Goal: Information Seeking & Learning: Find specific fact

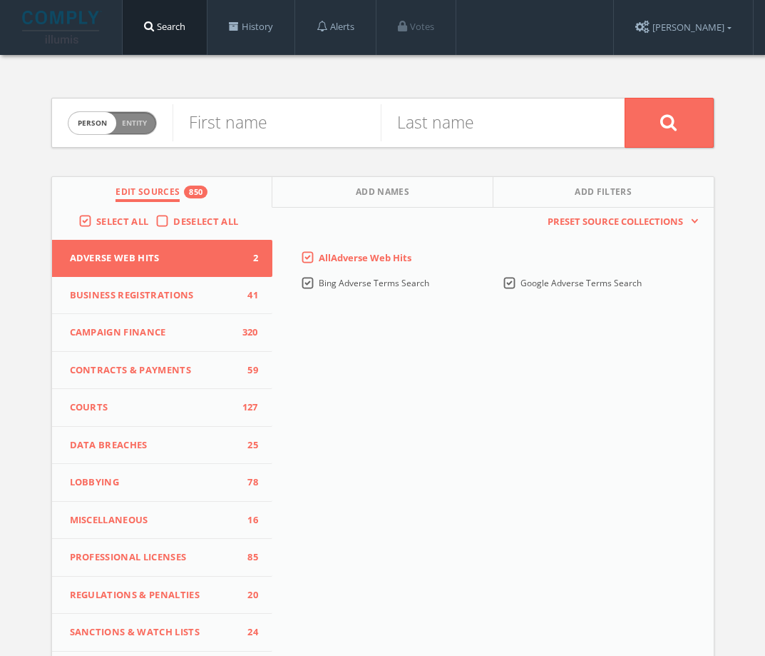
drag, startPoint x: 146, startPoint y: 117, endPoint x: 156, endPoint y: 117, distance: 10.0
click at [146, 118] on span "Entity" at bounding box center [134, 123] width 25 height 11
checkbox input "true"
paste input "Office Revolution"
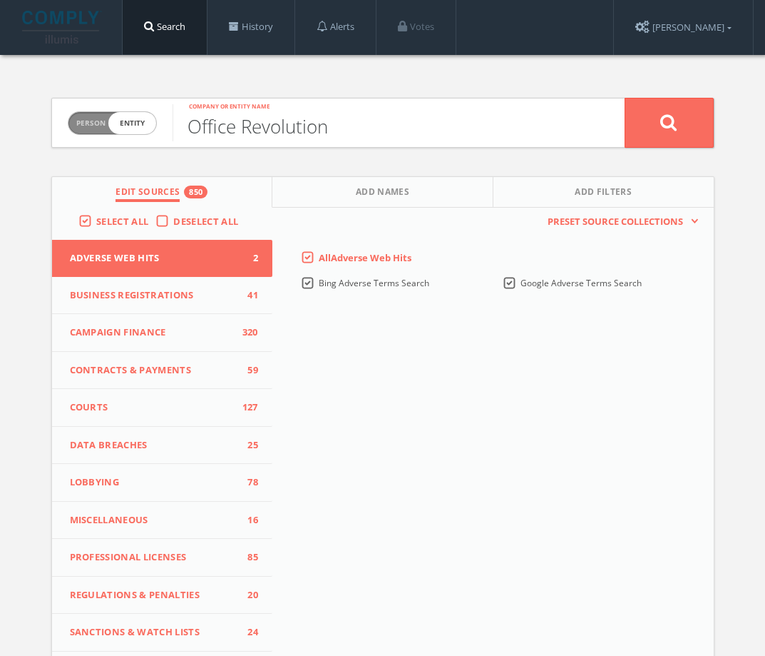
type input "Office Revolution"
click at [681, 111] on button at bounding box center [669, 123] width 89 height 50
paste input "Neill Malone"
click at [274, 127] on input "Neill Malone" at bounding box center [277, 122] width 208 height 37
type input "Neill"
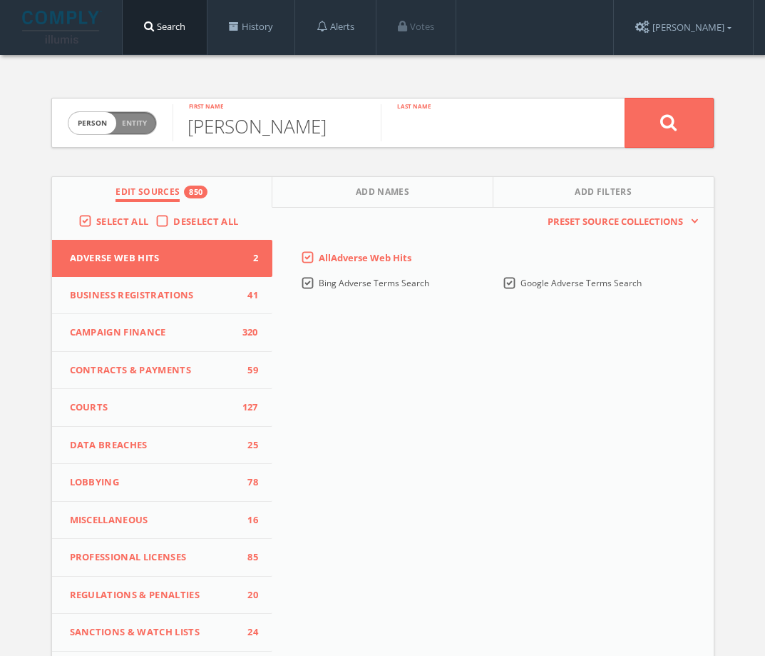
paste input "Malone"
type input "Malone"
click at [663, 133] on button at bounding box center [669, 123] width 89 height 50
click at [103, 117] on span "person" at bounding box center [92, 123] width 48 height 22
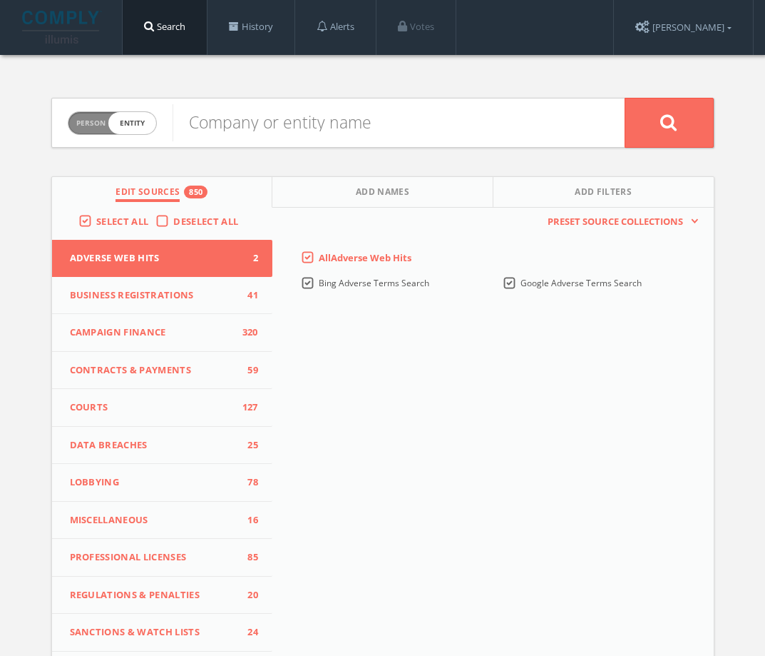
click at [146, 123] on span "entity" at bounding box center [132, 123] width 48 height 22
checkbox input "false"
paste input "Bernie Donaldson"
click at [295, 133] on input "Bernie Donaldson" at bounding box center [277, 122] width 208 height 37
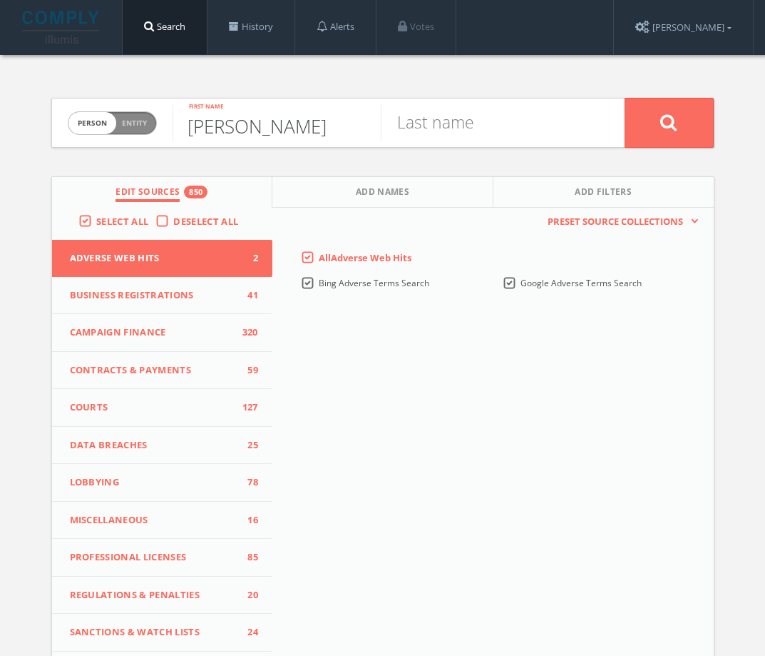
click at [295, 133] on input "Bernie Donaldson" at bounding box center [277, 122] width 208 height 37
type input "Bernie"
paste input "Donaldson"
type input "Donaldson"
click at [668, 113] on icon at bounding box center [669, 122] width 17 height 18
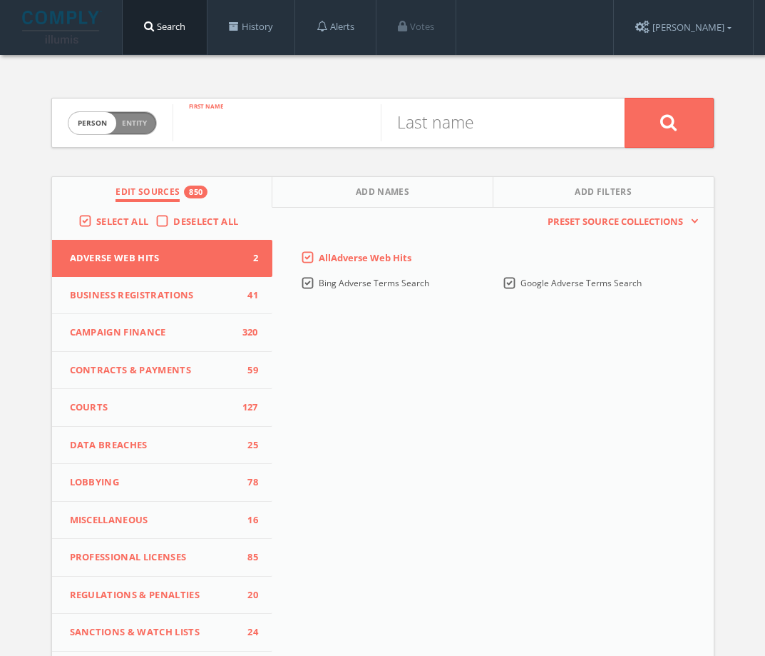
paste input "Matt Ruder"
click at [260, 146] on div "Matt Ruder First name" at bounding box center [277, 122] width 208 height 49
click at [260, 128] on input "Matt Ruder" at bounding box center [277, 122] width 208 height 37
type input "Matt"
paste input "Ruder"
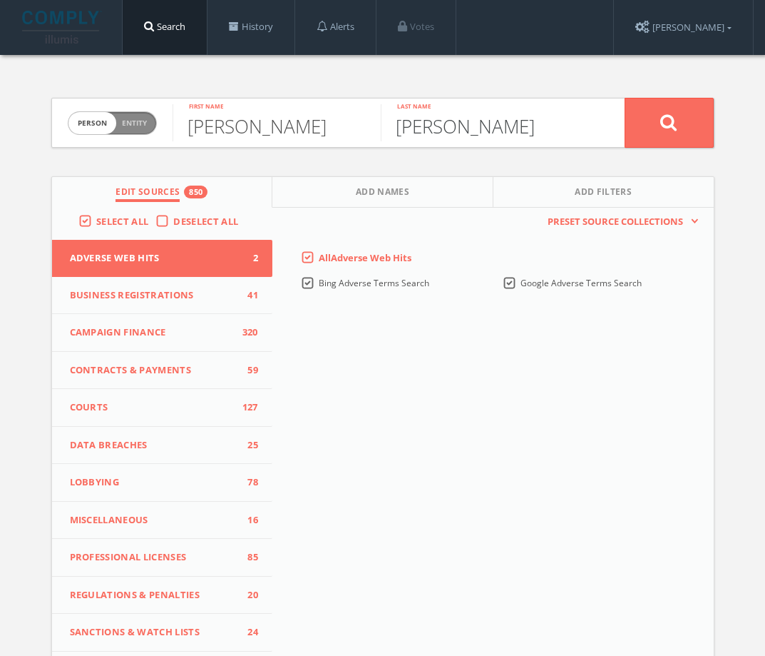
type input "Ruder"
click at [658, 134] on button at bounding box center [669, 123] width 89 height 50
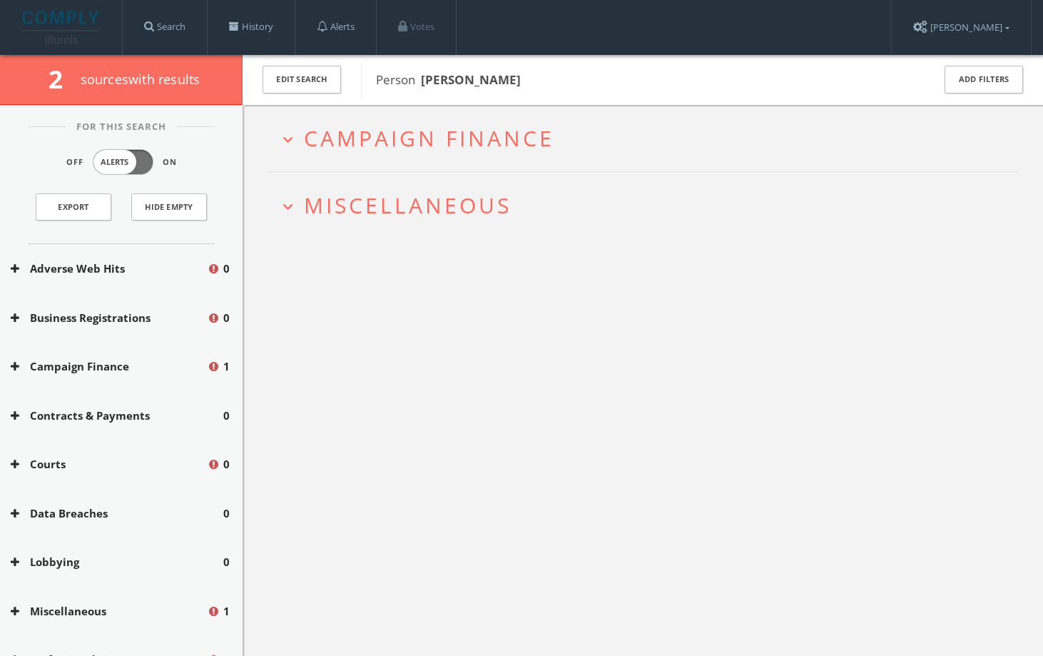
click at [398, 220] on h2 "expand_more Miscellaneous" at bounding box center [642, 205] width 750 height 66
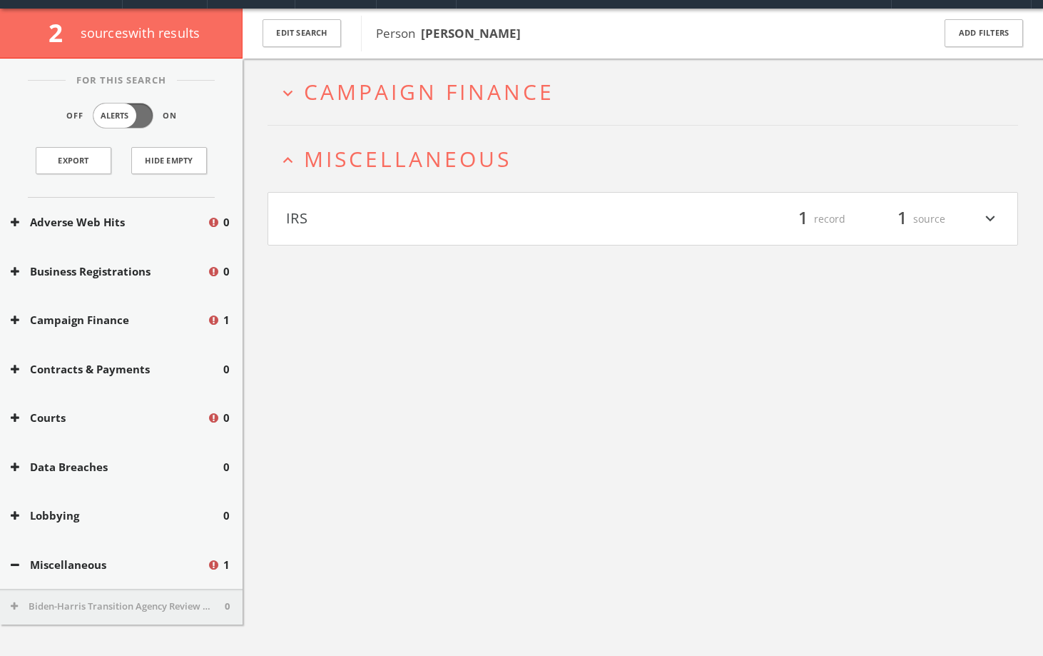
click at [394, 228] on h4 "IRS filter_list 1 record 1 source expand_more" at bounding box center [642, 219] width 749 height 53
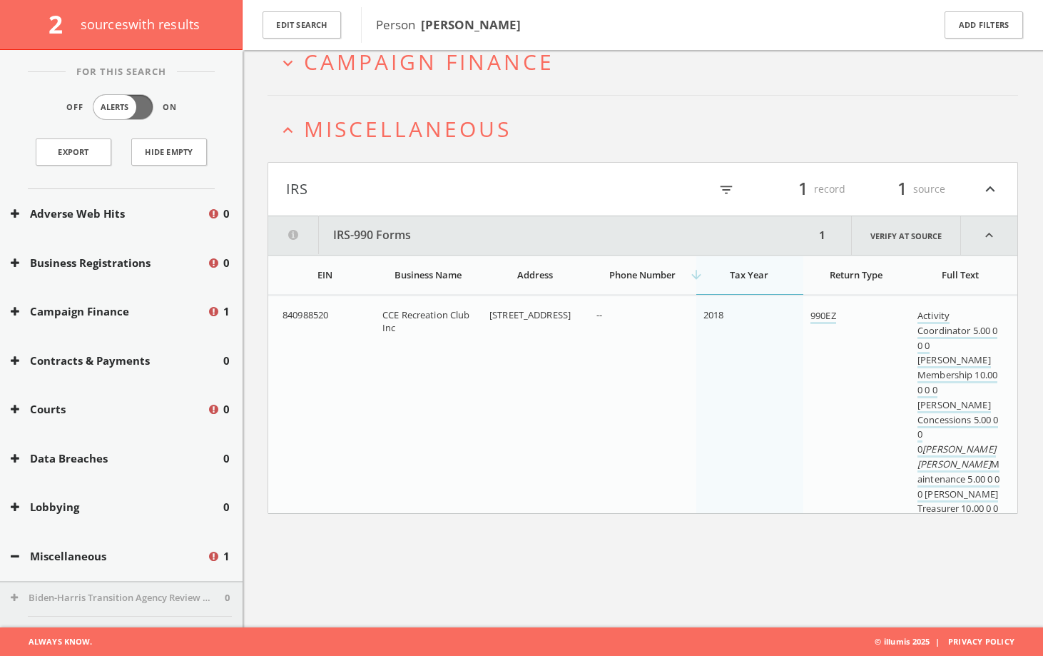
click at [396, 66] on html "Search History Alerts Votes Liana Chirkina Edit Profile Change Password Securit…" at bounding box center [521, 286] width 1043 height 739
click at [412, 62] on span "Campaign Finance" at bounding box center [429, 61] width 250 height 29
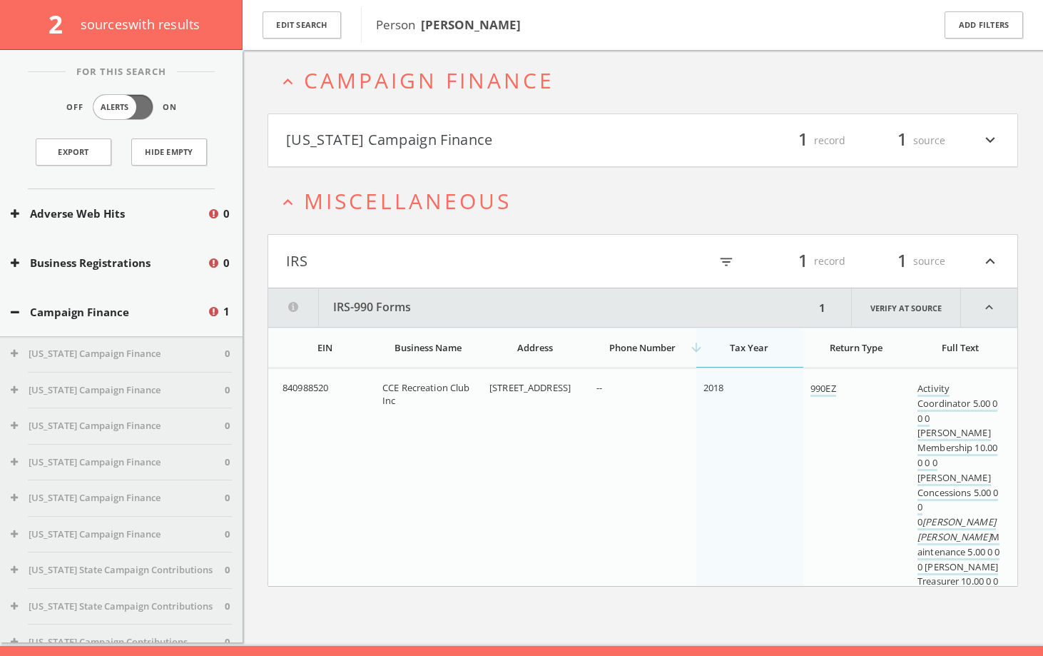
click at [407, 135] on html "Search History Alerts Votes Liana Chirkina Edit Profile Change Password Securit…" at bounding box center [521, 304] width 1043 height 739
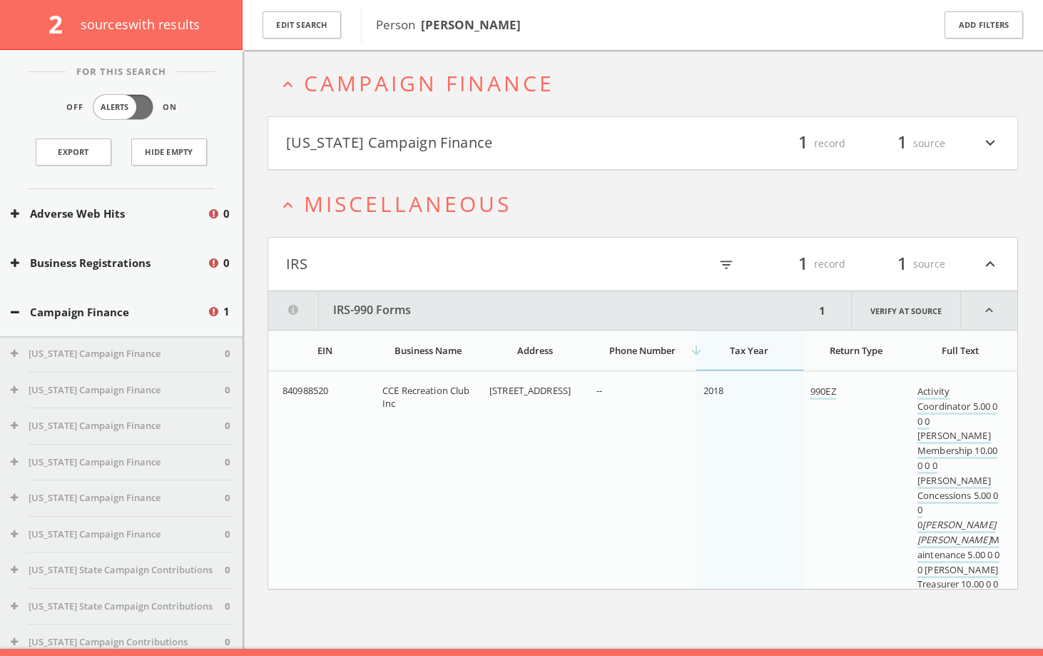
click at [434, 141] on html "Search History Alerts Votes Liana Chirkina Edit Profile Change Password Securit…" at bounding box center [521, 307] width 1043 height 739
click at [439, 146] on button "[US_STATE] Campaign Finance" at bounding box center [464, 143] width 357 height 24
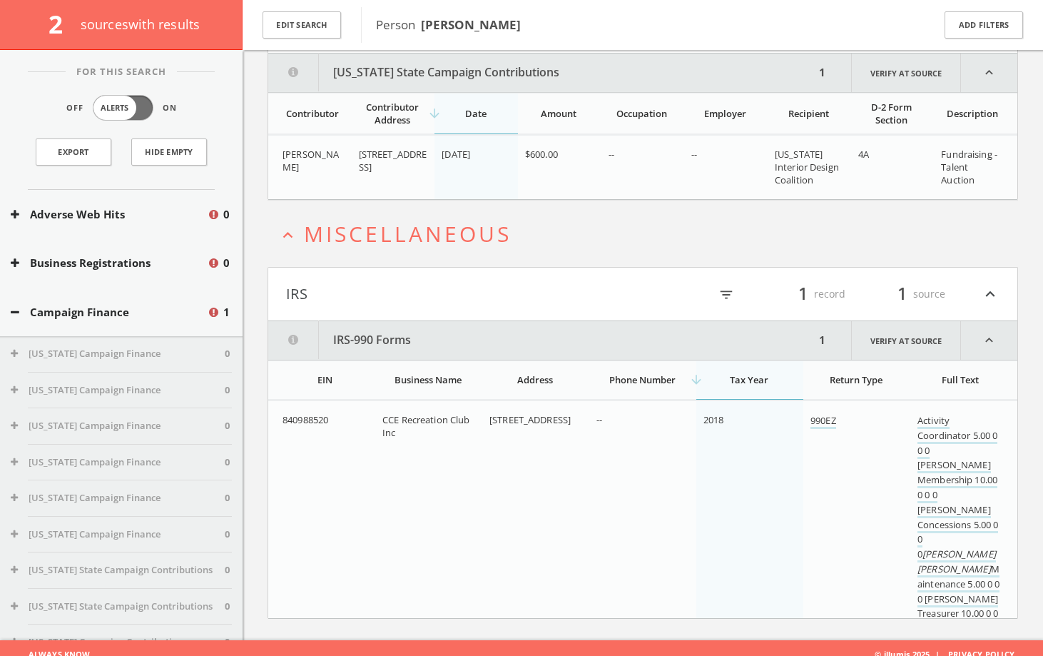
scroll to position [182, 0]
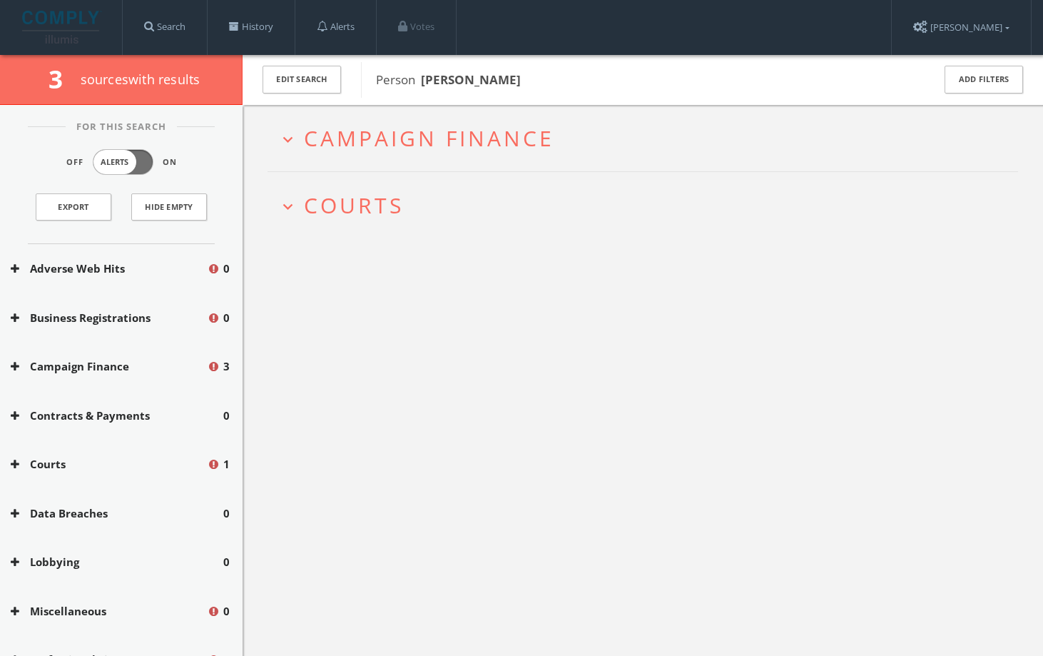
click at [375, 181] on h2 "expand_more Courts" at bounding box center [642, 205] width 750 height 66
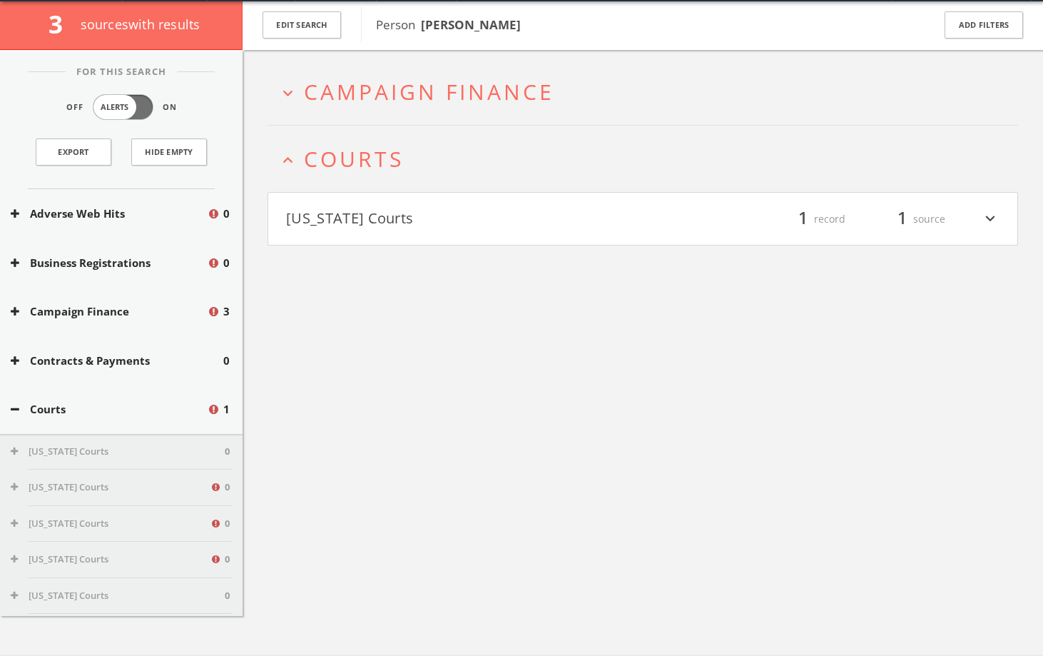
scroll to position [83, 0]
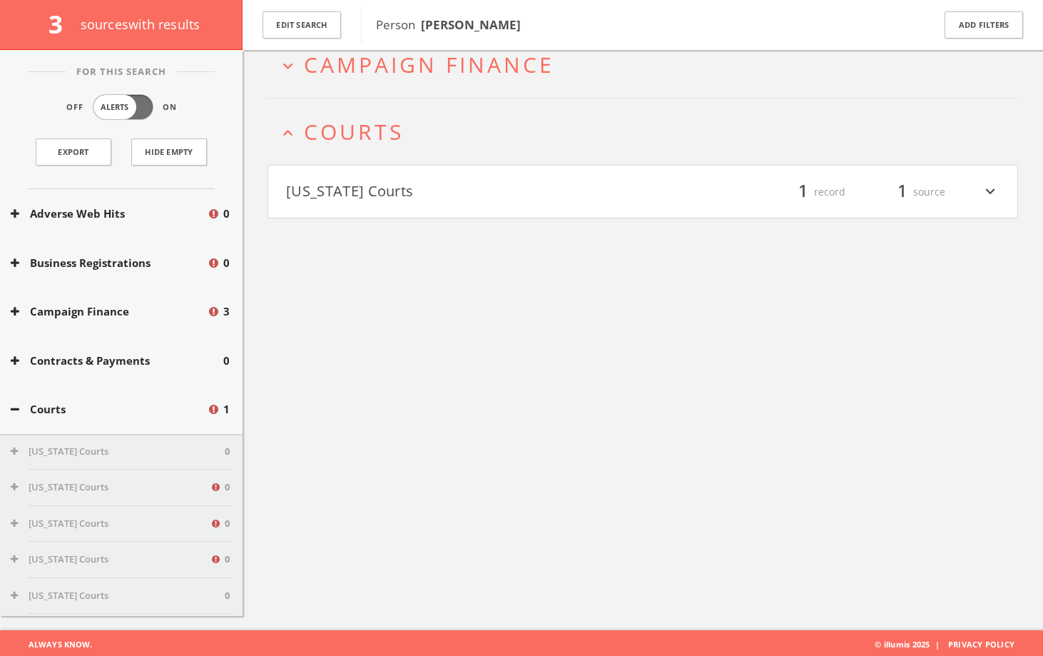
click at [380, 217] on div "expand_more Campaign Finance expand_less Courts [US_STATE] Courts filter_list 1…" at bounding box center [643, 302] width 800 height 656
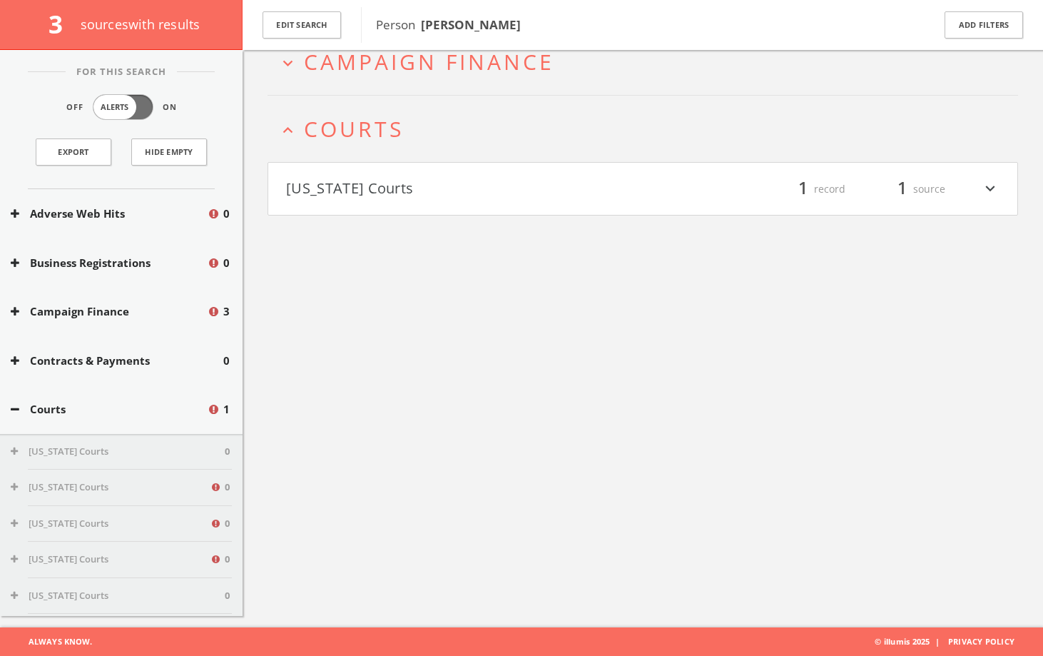
click at [381, 195] on button "[US_STATE] Courts" at bounding box center [464, 189] width 357 height 24
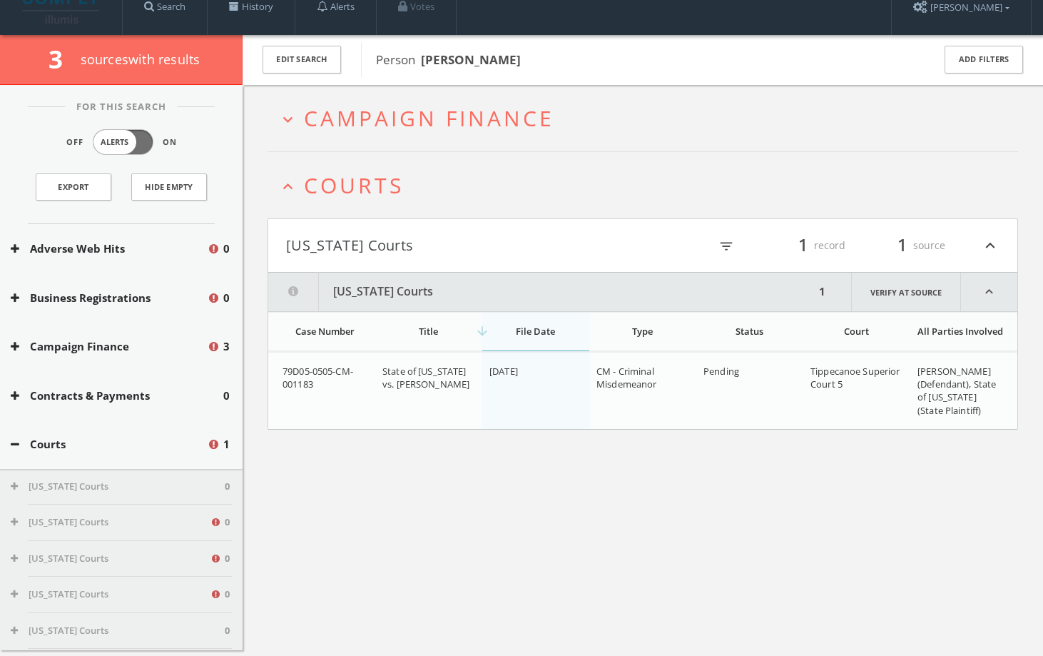
scroll to position [9, 0]
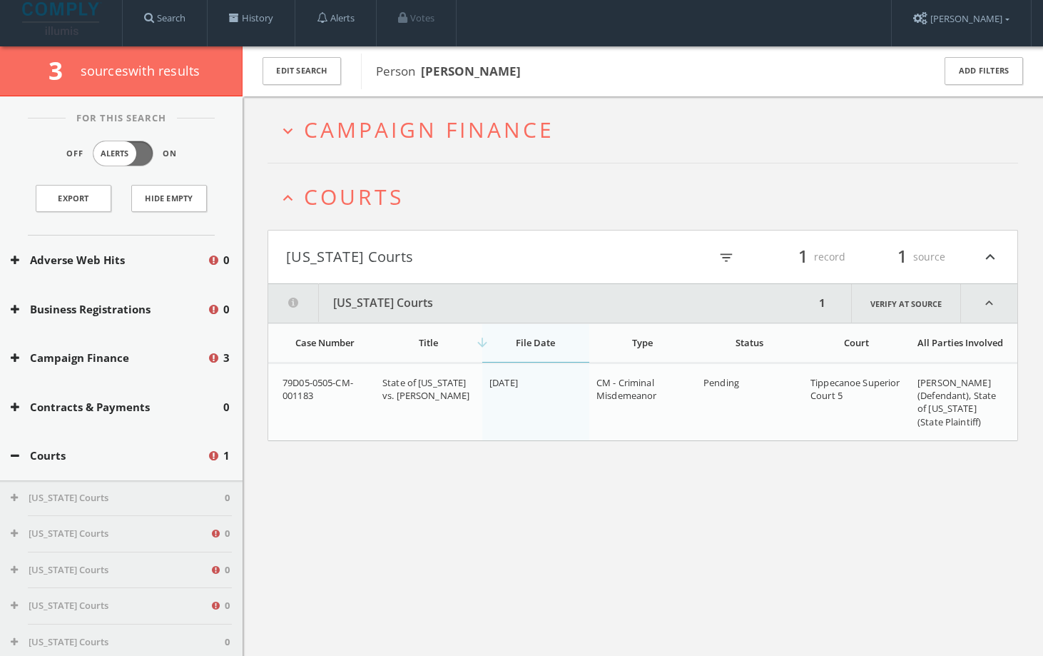
click at [427, 118] on span "Campaign Finance" at bounding box center [429, 129] width 250 height 29
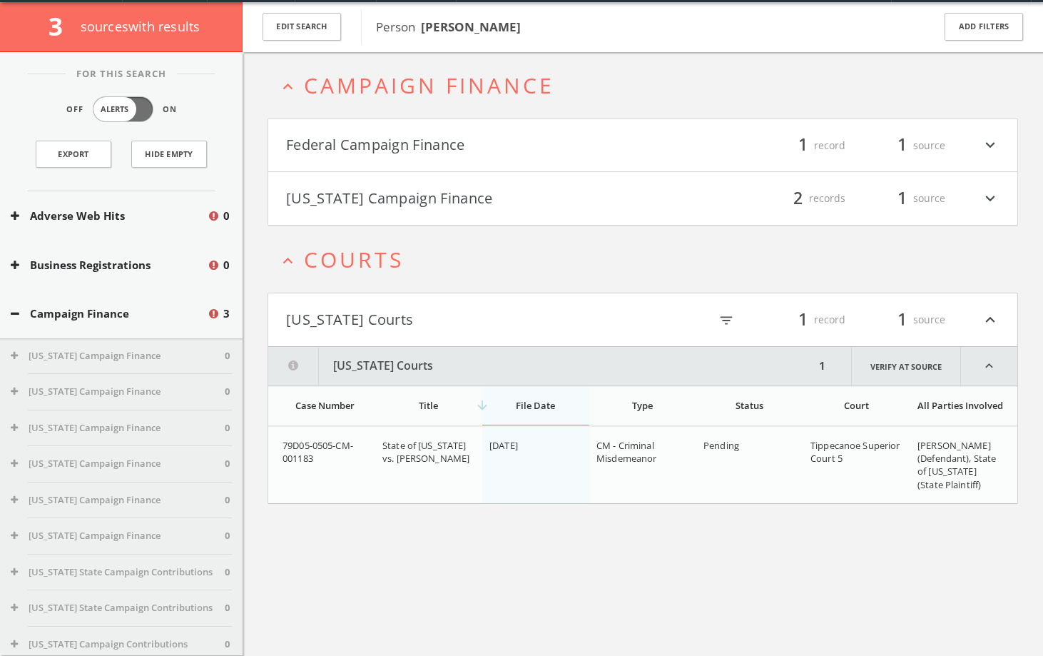
scroll to position [55, 0]
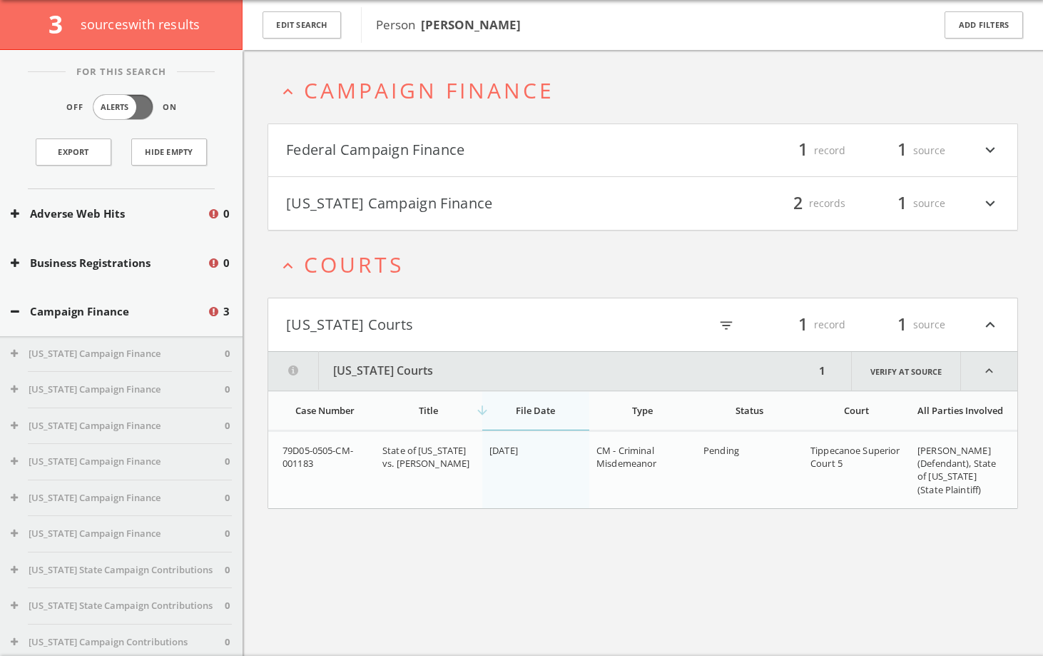
click at [437, 91] on span "Campaign Finance" at bounding box center [429, 90] width 250 height 29
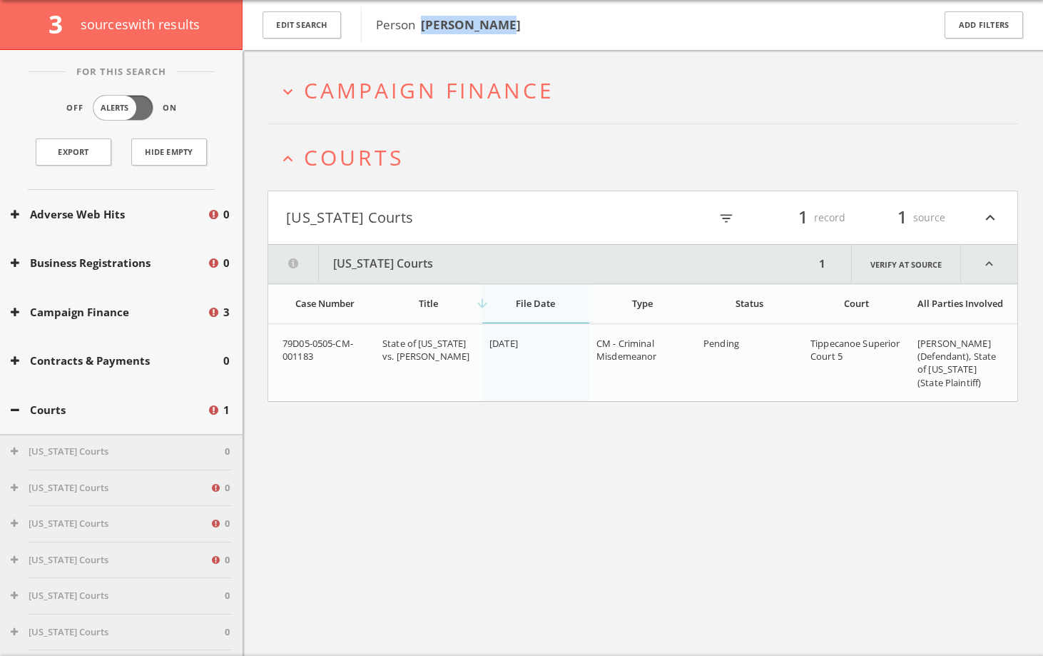
drag, startPoint x: 535, startPoint y: 31, endPoint x: 423, endPoint y: 26, distance: 112.1
click at [423, 26] on span "Person [PERSON_NAME]" at bounding box center [645, 25] width 538 height 19
